Goal: Task Accomplishment & Management: Use online tool/utility

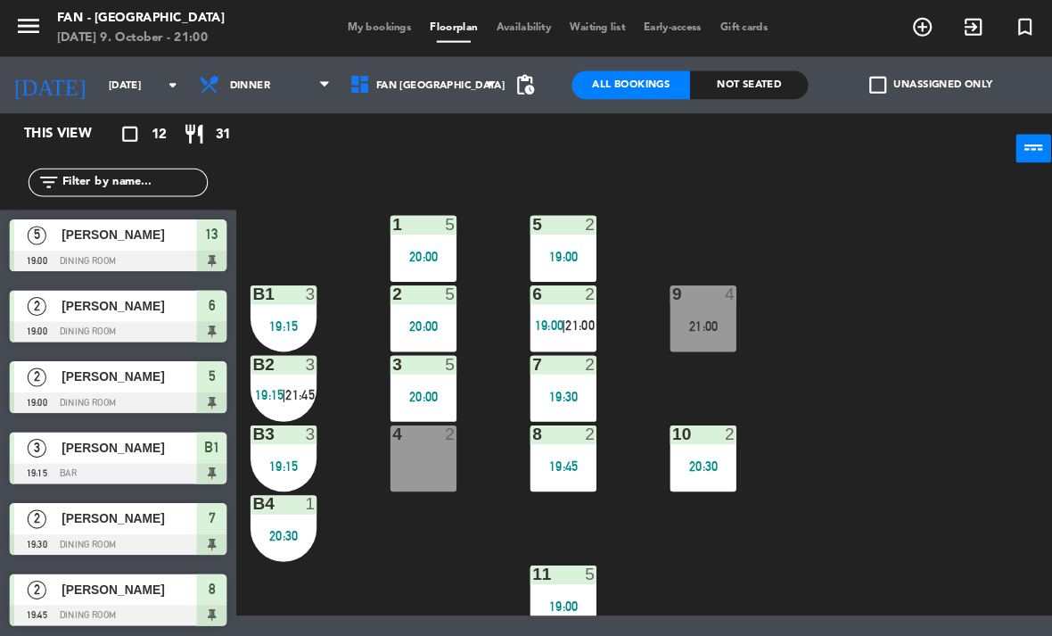
click at [690, 316] on div "9 4 21:00" at bounding box center [663, 300] width 62 height 62
click at [730, 508] on div "1 5 20:00 5 2 19:00 B1 3 19:15 9 4 21:00 2 5 20:00 6 2 19:00 | 21:00 B2 3 19:15…" at bounding box center [643, 376] width 818 height 408
click at [654, 309] on div "21:00" at bounding box center [663, 307] width 62 height 12
click at [728, 489] on div "1 5 20:00 5 2 19:00 B1 3 19:15 9 4 21:00 2 5 20:00 6 2 19:00 | 21:00 B2 3 19:15…" at bounding box center [643, 376] width 818 height 408
click at [147, 68] on input "[DATE]" at bounding box center [160, 80] width 132 height 29
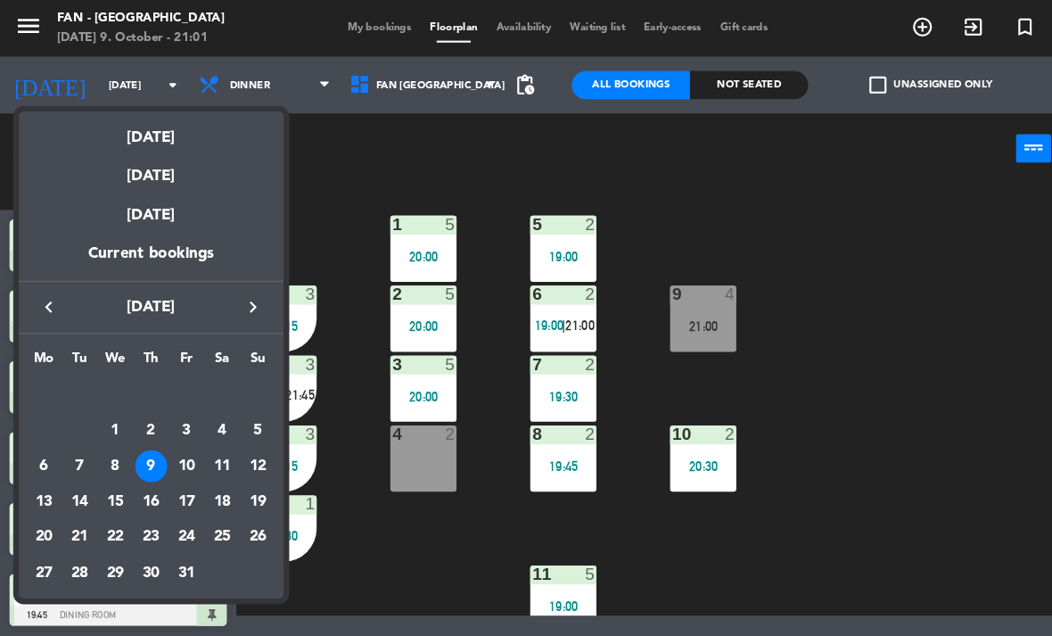
click at [177, 436] on div "10" at bounding box center [175, 439] width 30 height 30
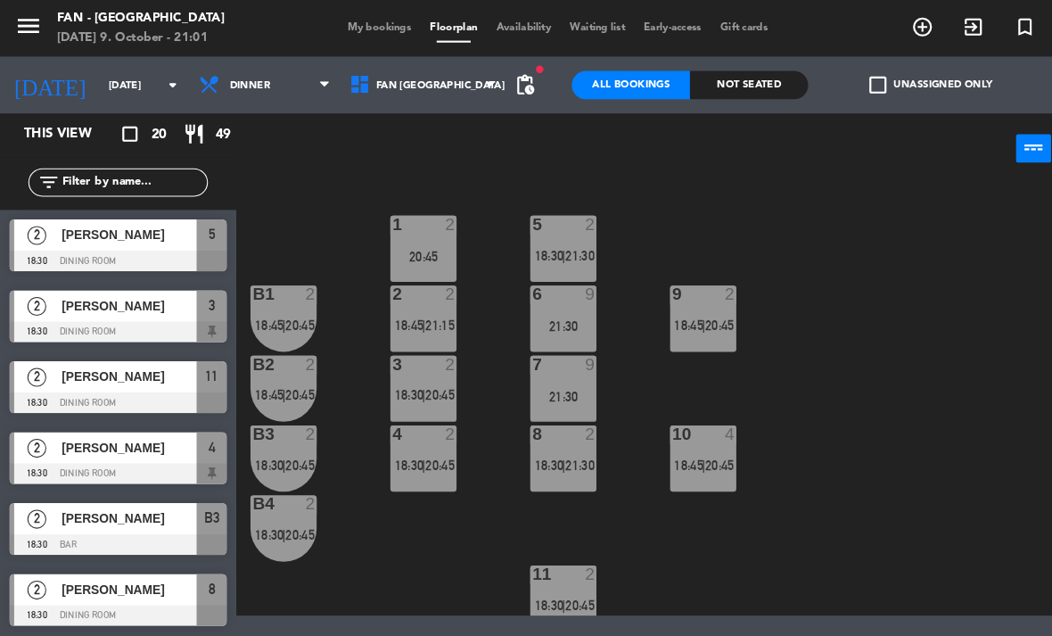
click at [280, 75] on span "Dinner" at bounding box center [249, 80] width 143 height 39
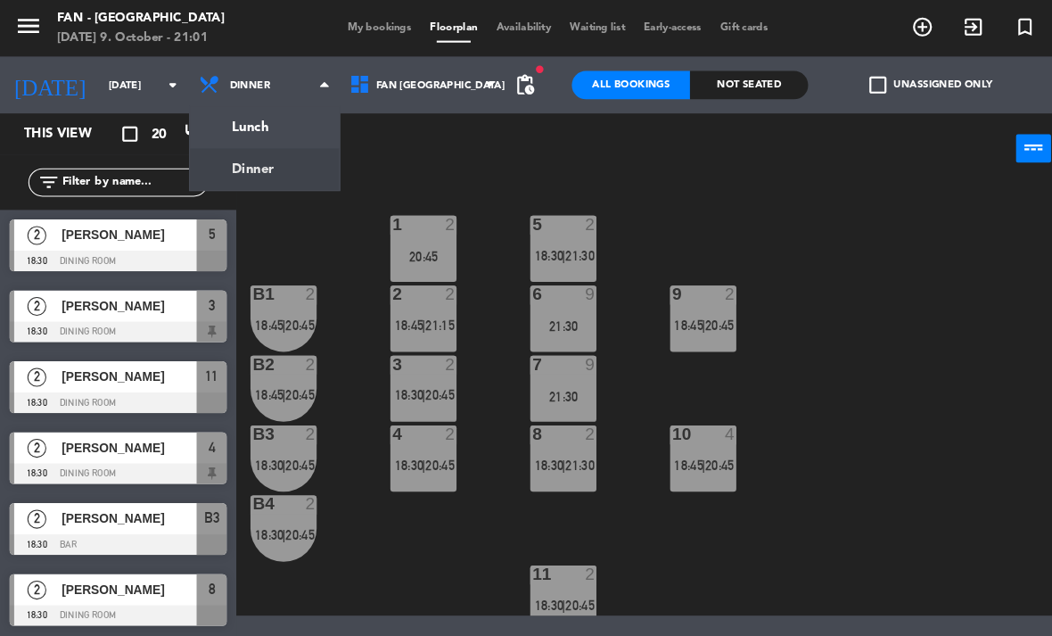
click at [283, 126] on ng-component "menu Fan - [GEOGRAPHIC_DATA] [DATE] 9. October - 21:01 My bookings Floorplan Av…" at bounding box center [526, 290] width 1052 height 580
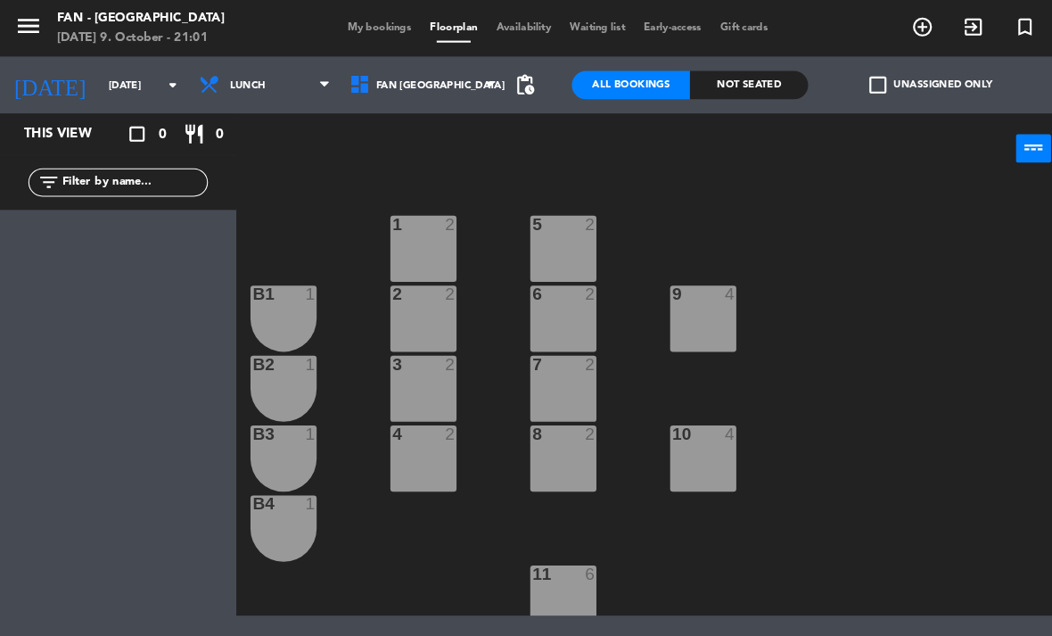
click at [270, 73] on span "Lunch" at bounding box center [249, 80] width 143 height 39
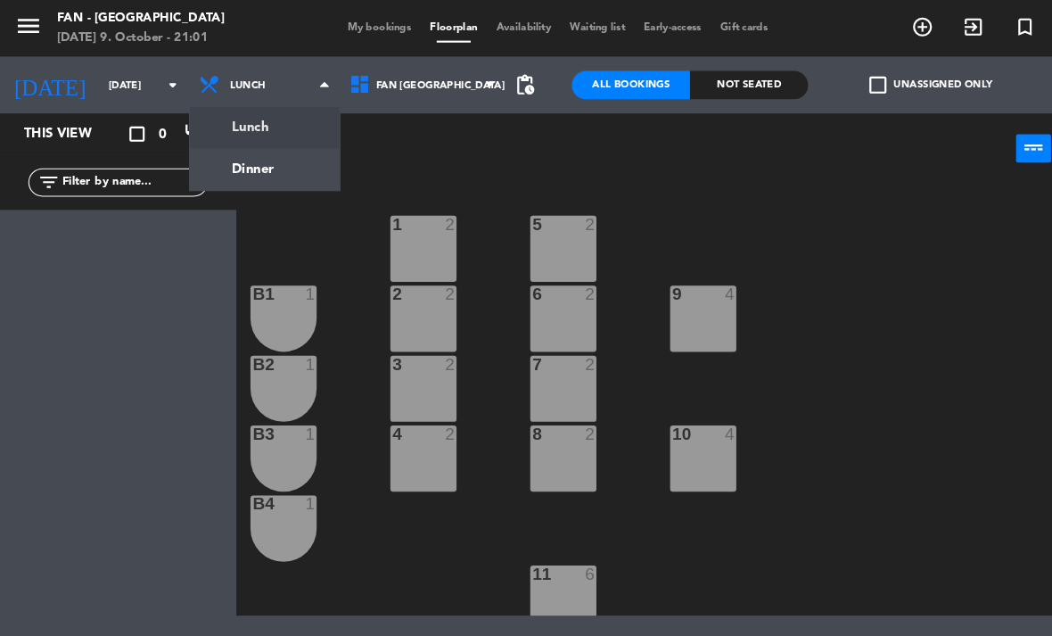
click at [277, 121] on ng-component "menu Fan - [GEOGRAPHIC_DATA] [DATE] 9. October - 21:01 My bookings Floorplan Av…" at bounding box center [526, 290] width 1052 height 580
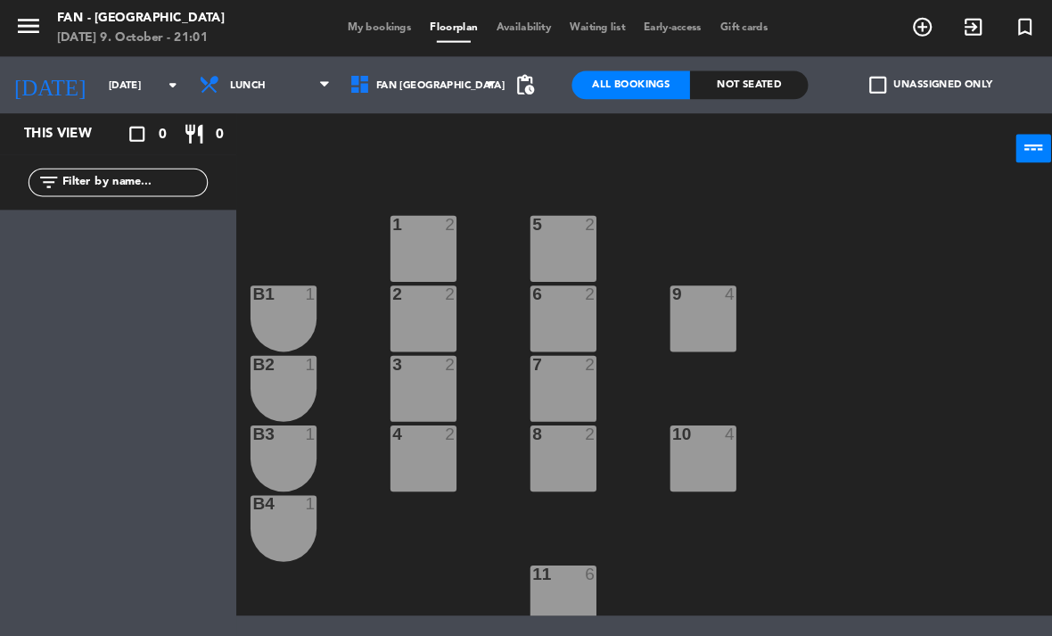
click at [280, 77] on span "Lunch" at bounding box center [249, 80] width 143 height 39
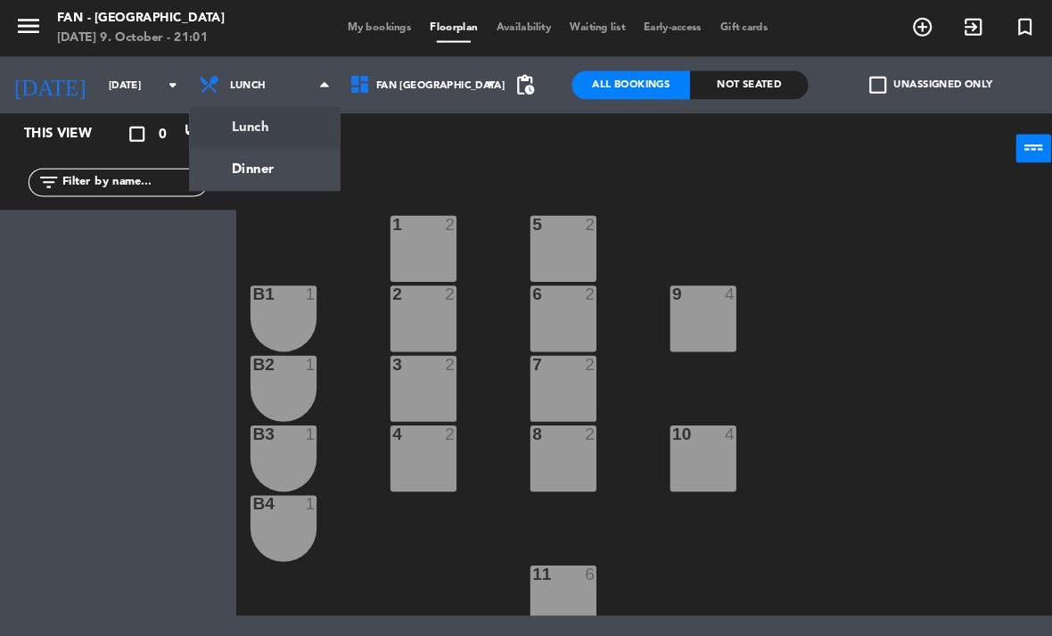
click at [294, 218] on div "1 2 5 2 B1 1 9 4 2 2 6 2 B2 1 3 2 7 2 B3 1 10 4 4 2 8 2 B4 1 11 6" at bounding box center [643, 376] width 818 height 408
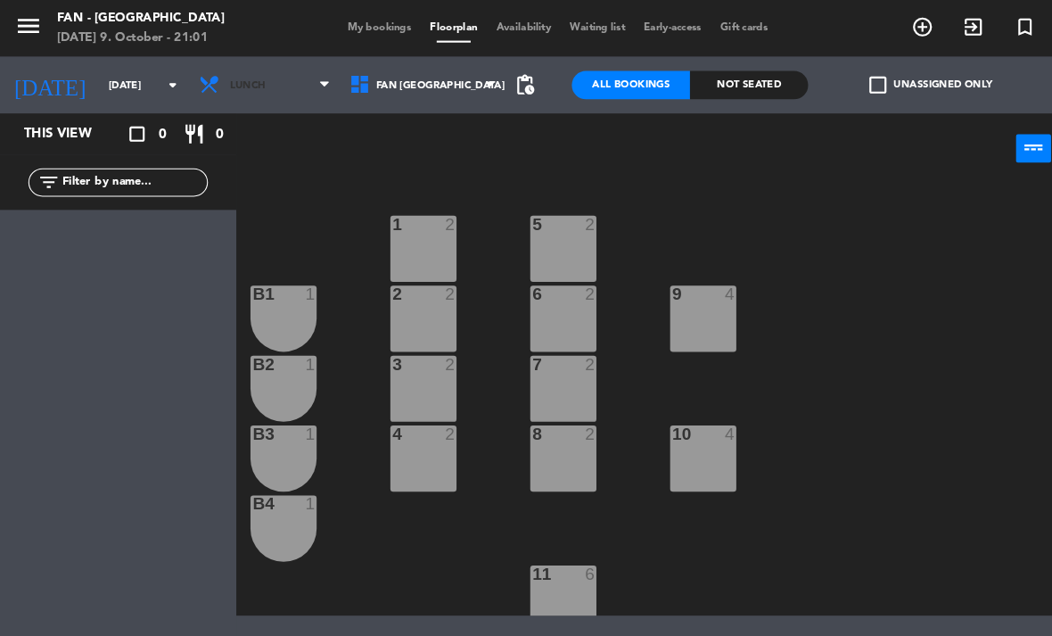
click at [245, 89] on span "Lunch" at bounding box center [249, 80] width 143 height 39
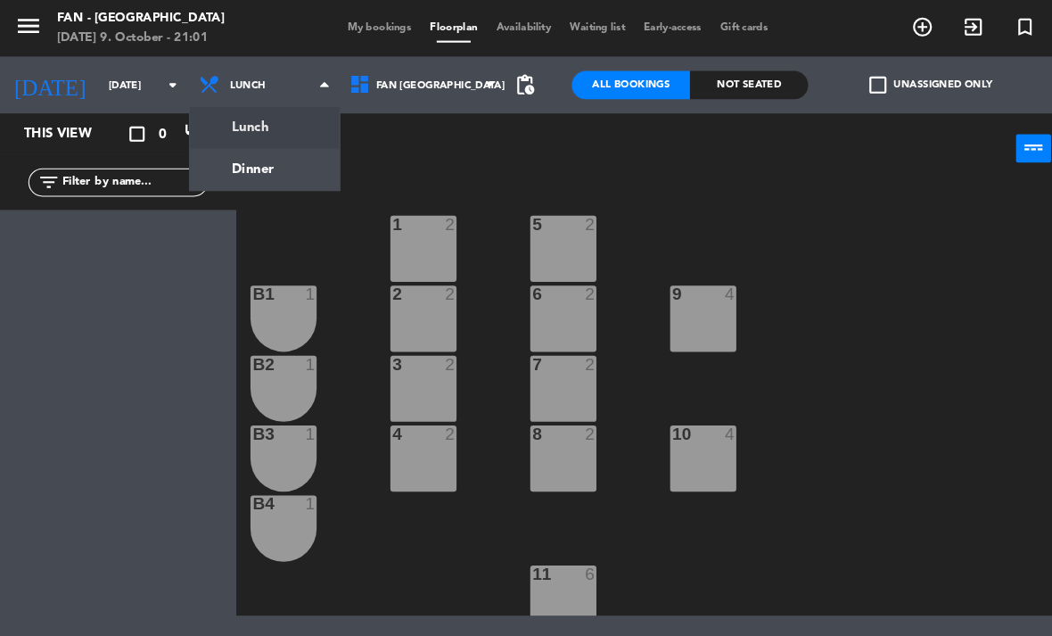
click at [272, 156] on ng-component "menu Fan - [GEOGRAPHIC_DATA] [DATE] 9. October - 21:01 My bookings Floorplan Av…" at bounding box center [526, 290] width 1052 height 580
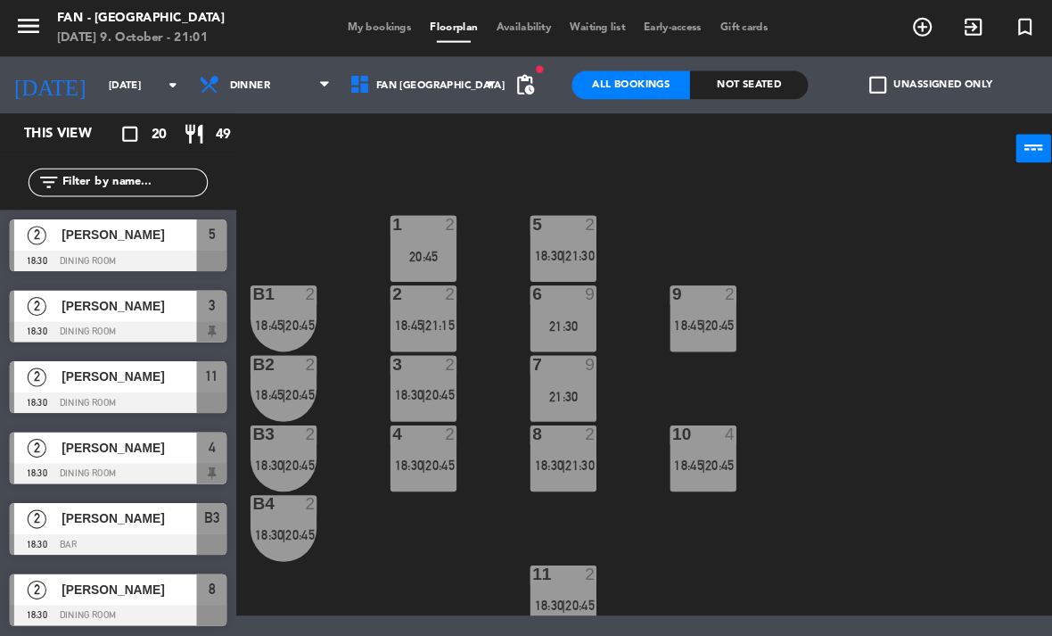
click at [274, 74] on span "Dinner" at bounding box center [249, 80] width 143 height 39
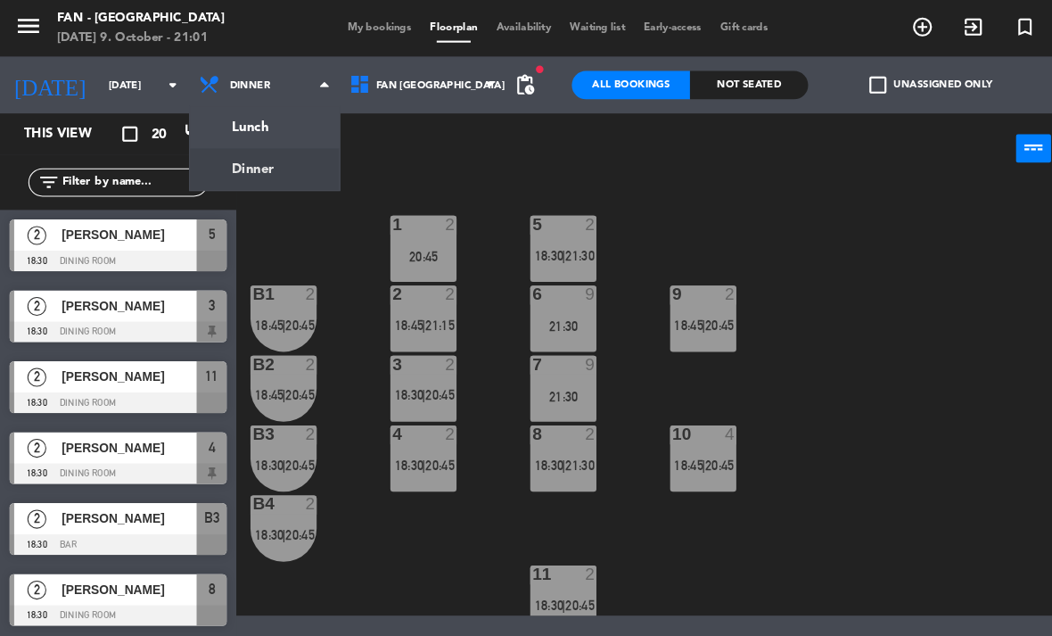
click at [309, 171] on ng-component "menu Fan - [GEOGRAPHIC_DATA] [DATE] 9. October - 21:01 My bookings Floorplan Av…" at bounding box center [526, 290] width 1052 height 580
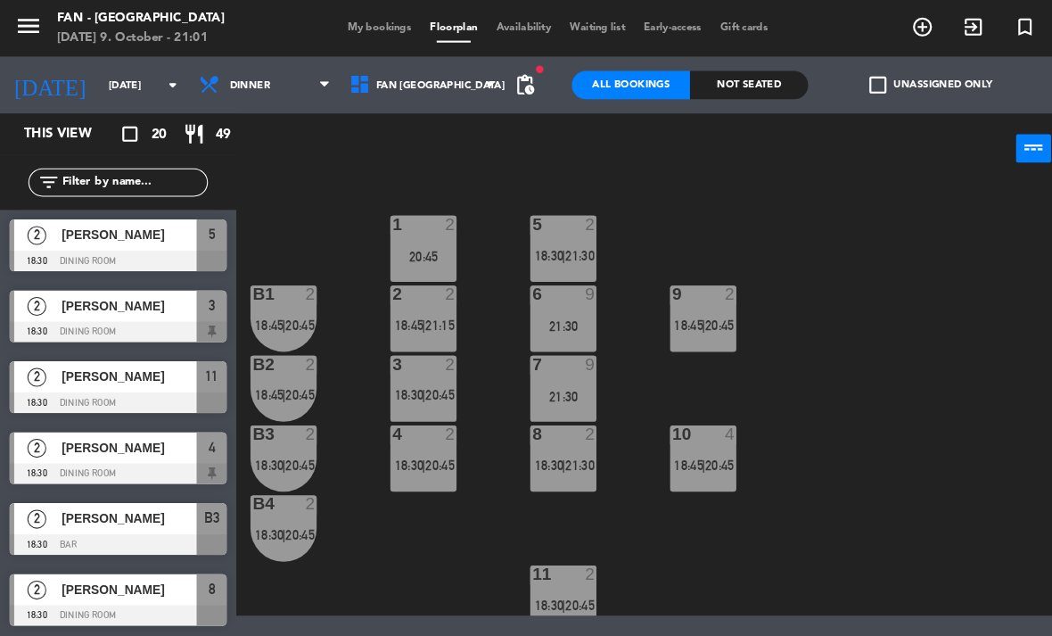
click at [142, 83] on input "[DATE]" at bounding box center [160, 80] width 132 height 29
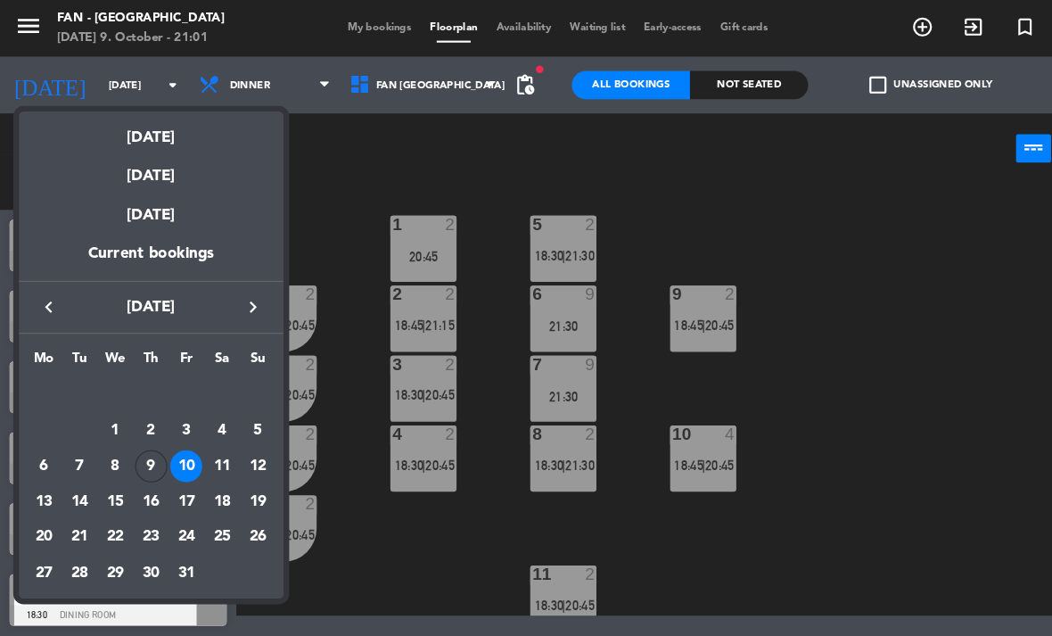
click at [148, 435] on div "9" at bounding box center [142, 439] width 30 height 30
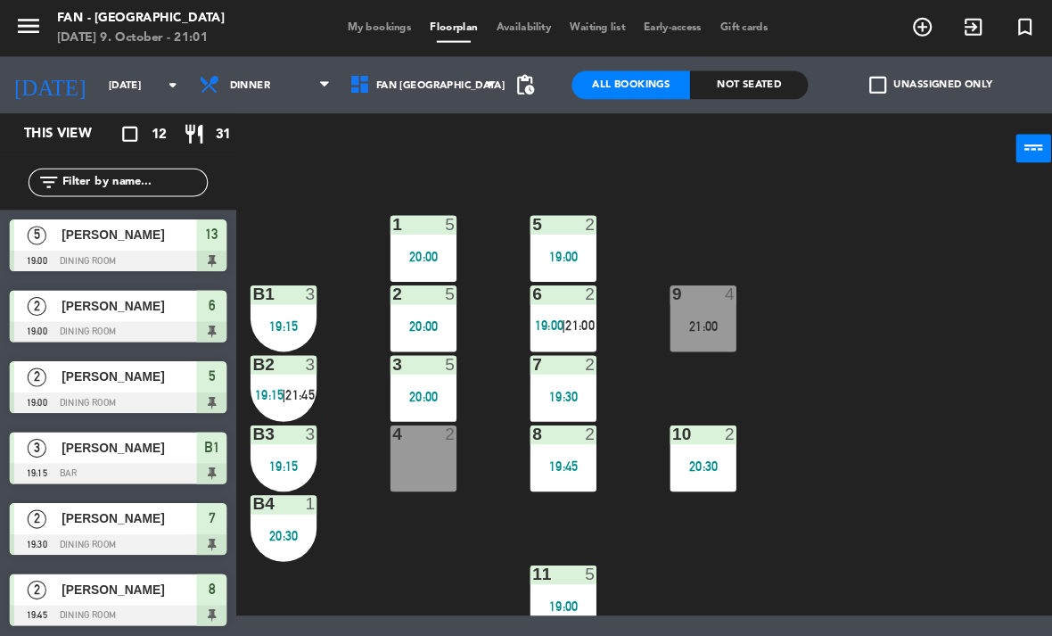
click at [294, 74] on span "Dinner" at bounding box center [249, 80] width 143 height 39
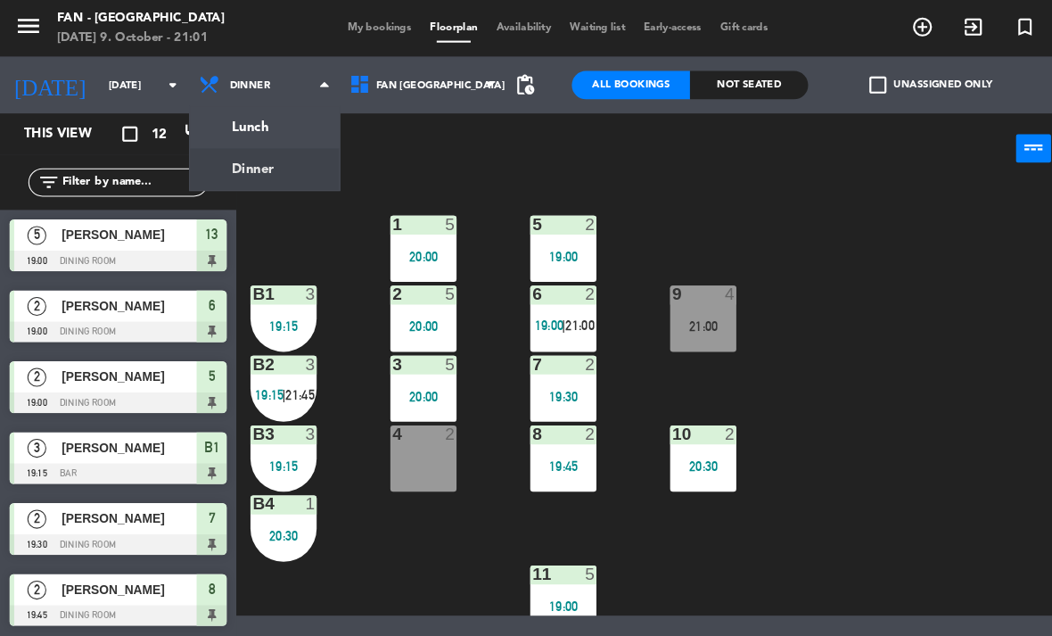
click at [307, 234] on div "1 5 20:00 5 2 19:00 B1 3 19:15 9 4 21:00 2 5 20:00 6 2 19:00 | 21:00 B2 3 19:15…" at bounding box center [643, 376] width 818 height 408
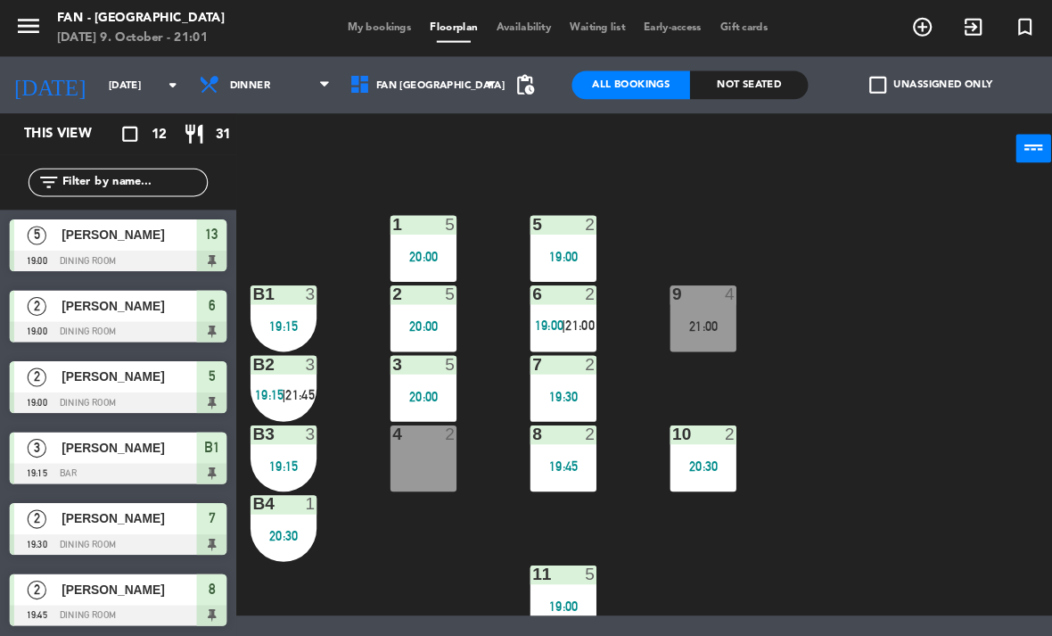
click at [139, 76] on input "[DATE]" at bounding box center [160, 80] width 132 height 29
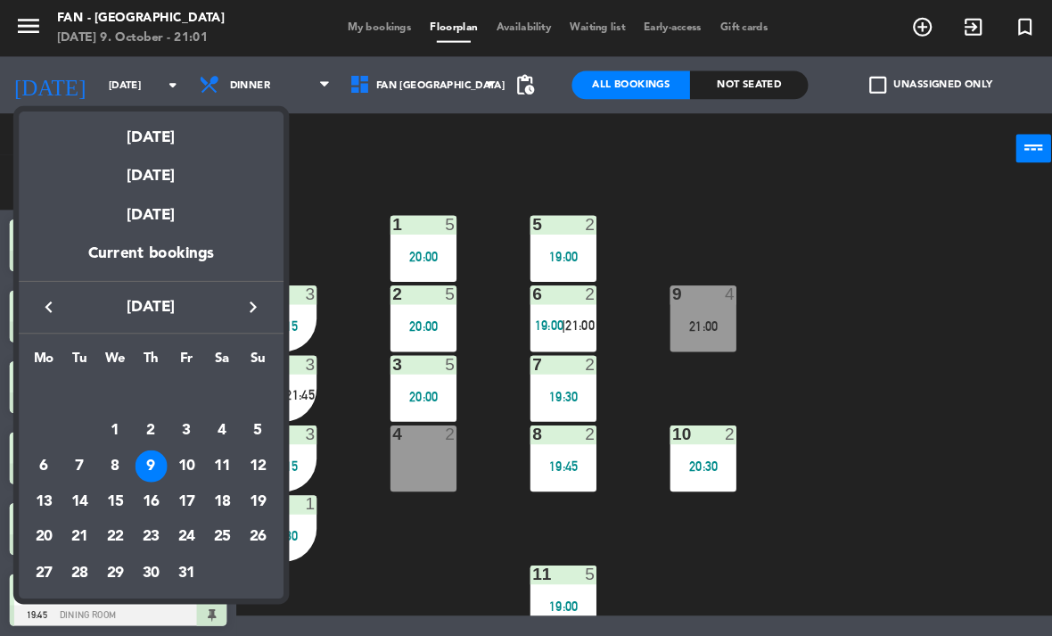
click at [221, 442] on div "11" at bounding box center [209, 439] width 30 height 30
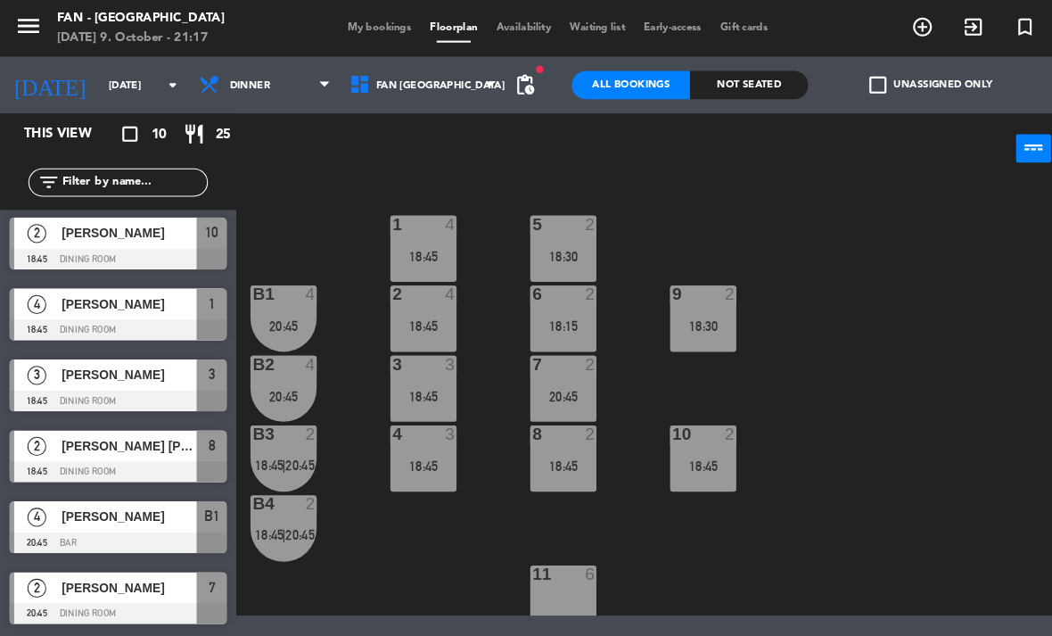
scroll to position [269, 0]
click at [144, 78] on input "[DATE]" at bounding box center [160, 80] width 132 height 29
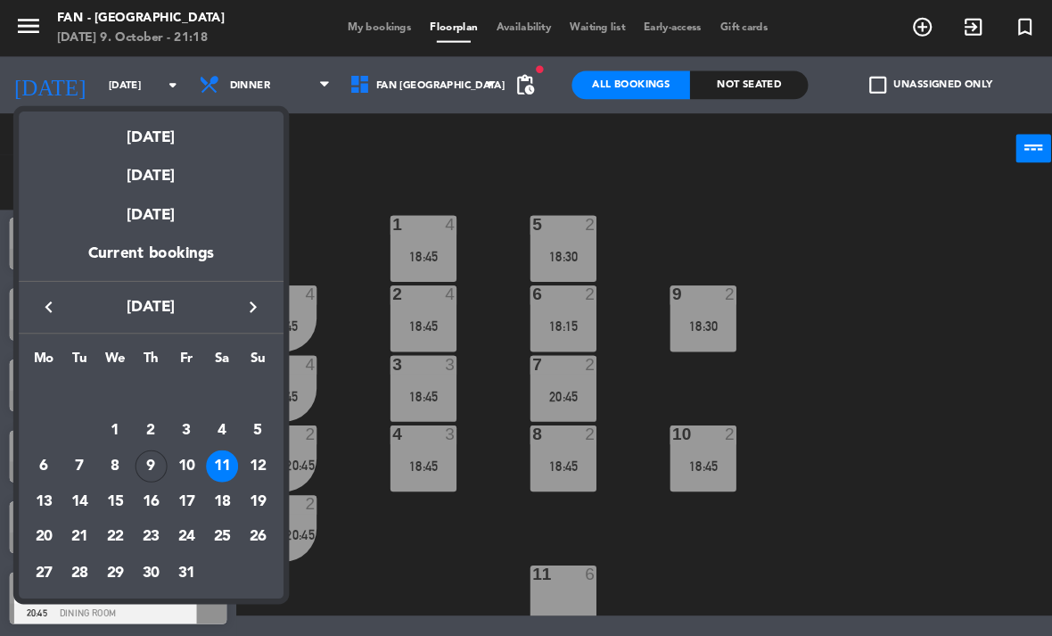
click at [142, 440] on div "9" at bounding box center [142, 439] width 30 height 30
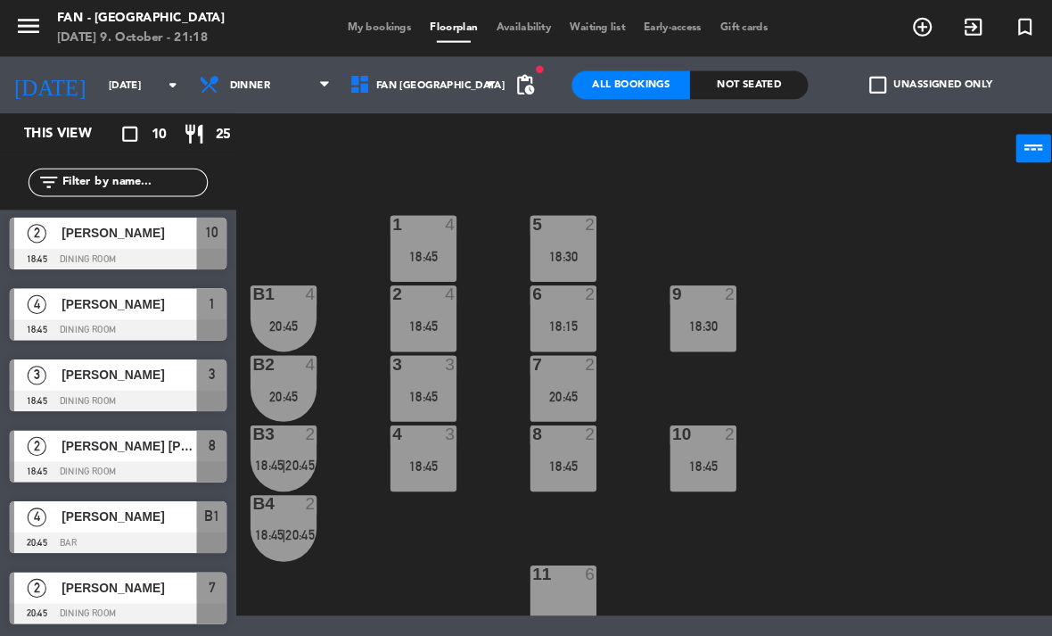
type input "[DATE]"
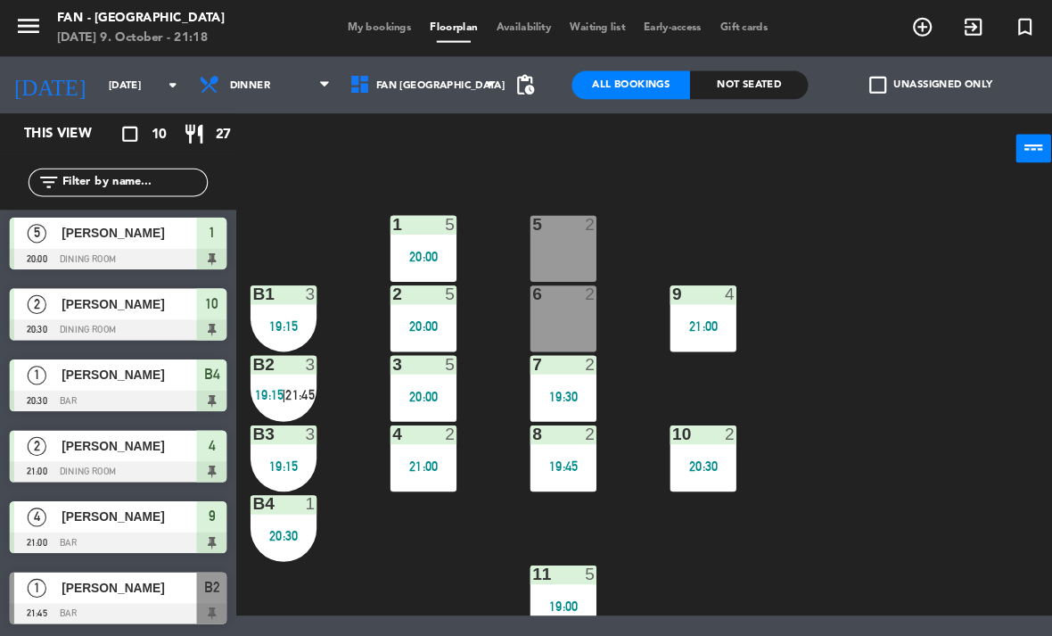
click at [392, 520] on div "1 5 20:00 5 2 B1 3 19:15 9 4 21:00 2 5 20:00 6 2 B2 3 19:15 | 21:45 3 5 20:00 7…" at bounding box center [643, 376] width 818 height 408
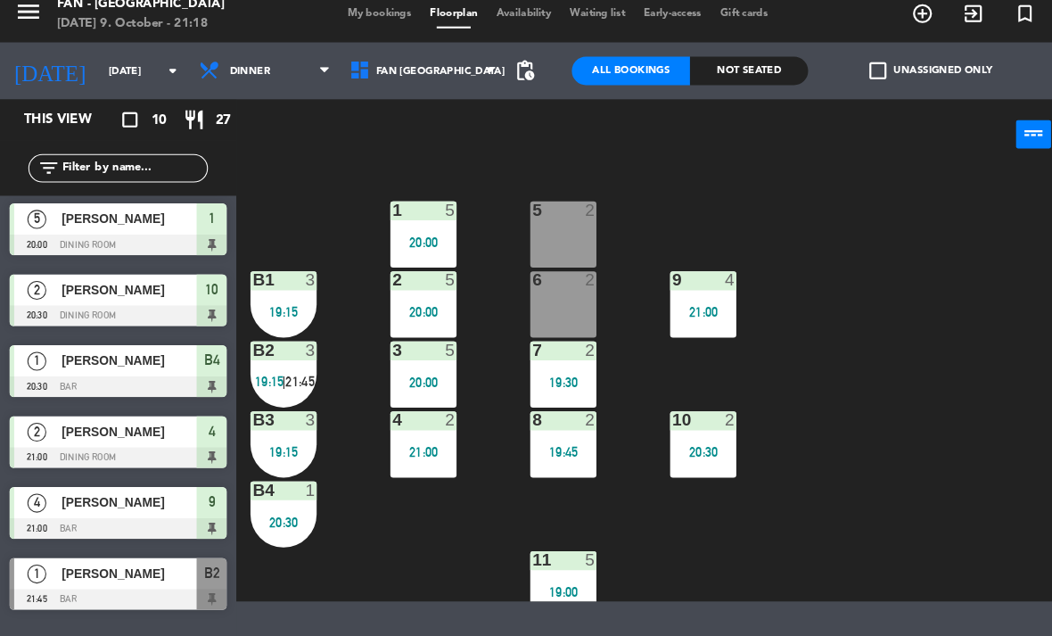
click at [684, 78] on div "Not seated" at bounding box center [706, 80] width 111 height 27
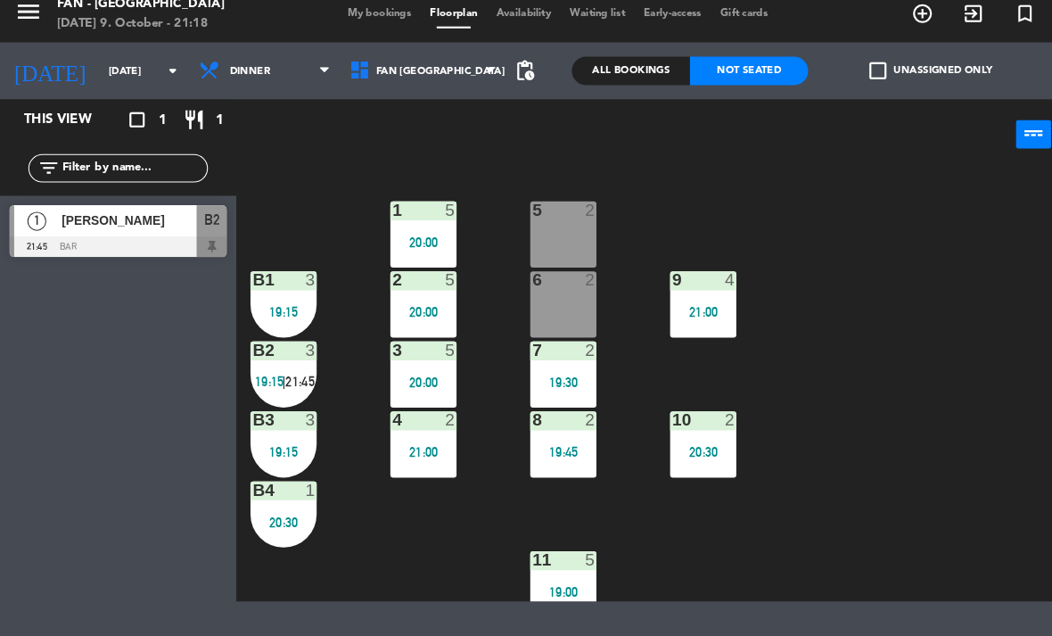
click at [586, 67] on div "All Bookings" at bounding box center [594, 80] width 111 height 27
